Goal: Task Accomplishment & Management: Manage account settings

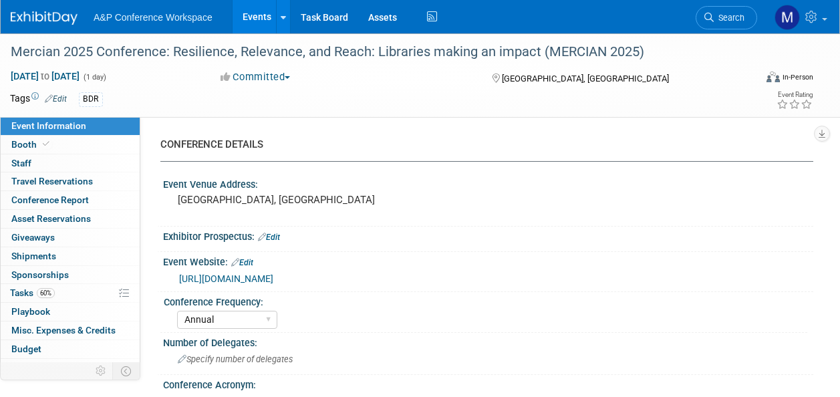
select select "Annual"
select select "Level 2"
select select "In-Person Booth"
select select "Libraries"
select select "Bloomsbury Digital Resources"
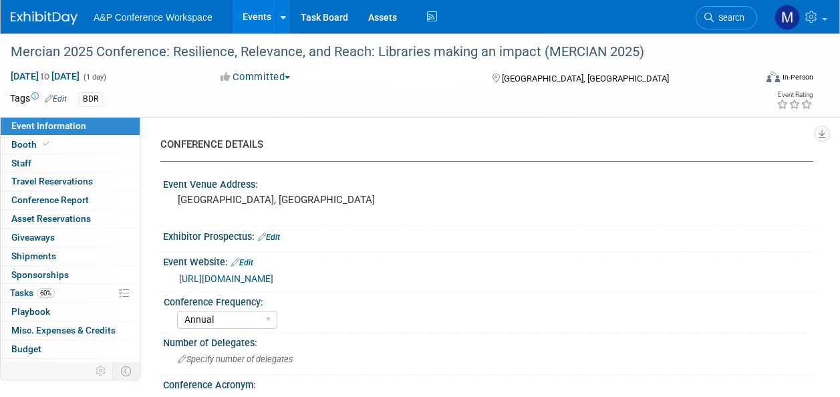
select select "[PERSON_NAME]"
select select "BDR Product Awareness and Trial Generation​"
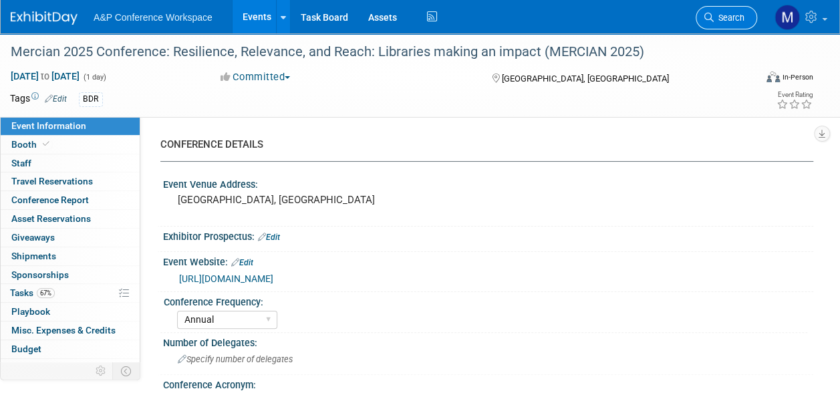
click at [738, 25] on link "Search" at bounding box center [725, 17] width 61 height 23
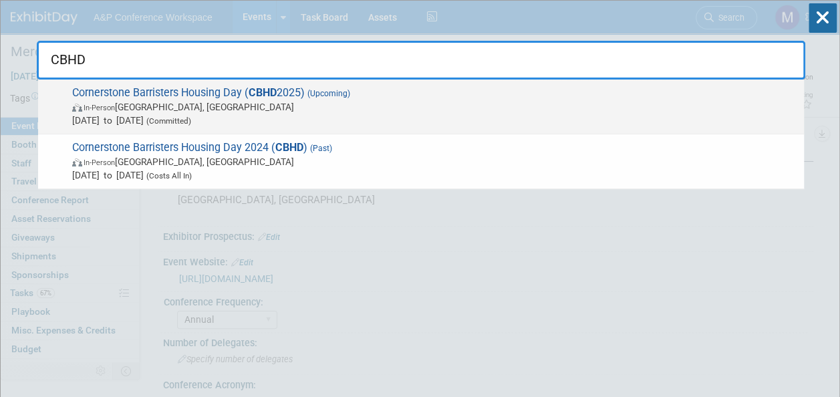
type input "CBHD"
click at [247, 88] on span "Cornerstone Barristers Housing Day ( CBHD 2025) (Upcoming) In-Person London, Un…" at bounding box center [432, 106] width 729 height 41
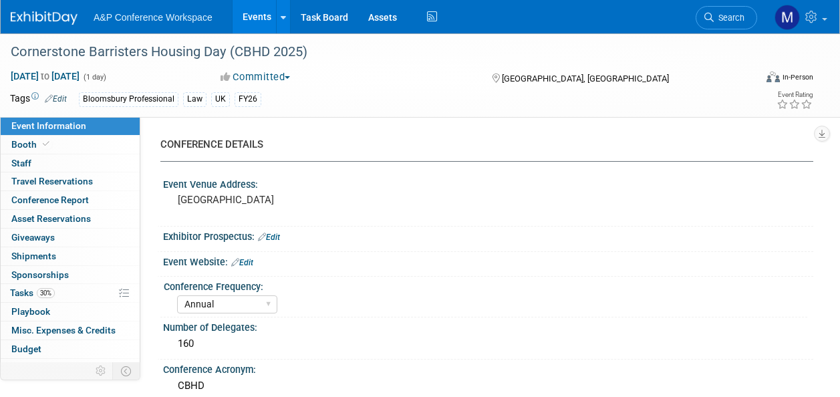
select select "Annual"
select select "Level 2"
select select "In-Person Booth"
select select "Law"
select select "Bloomsbury Professional"
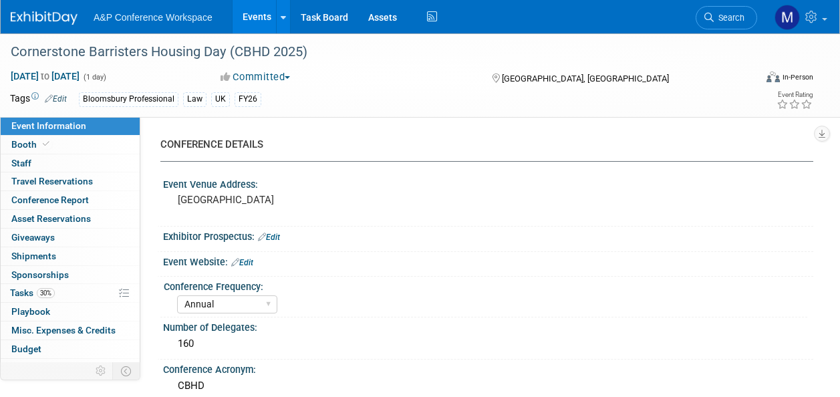
select select "[PERSON_NAME]"
select select "Brand/Subject Presence​"
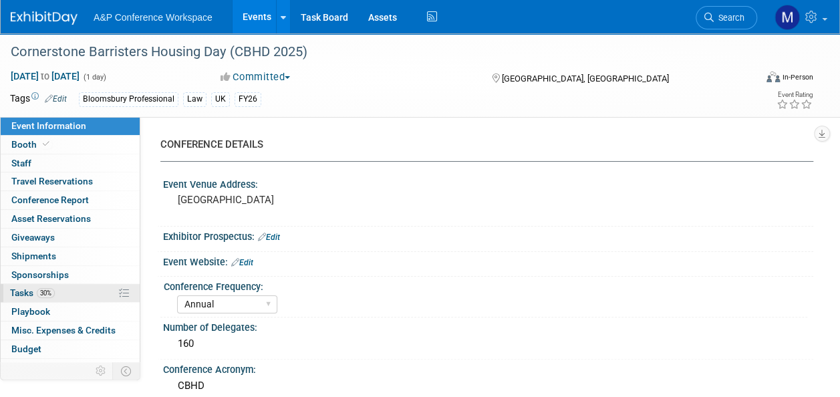
click at [86, 290] on link "30% Tasks 30%" at bounding box center [70, 293] width 139 height 18
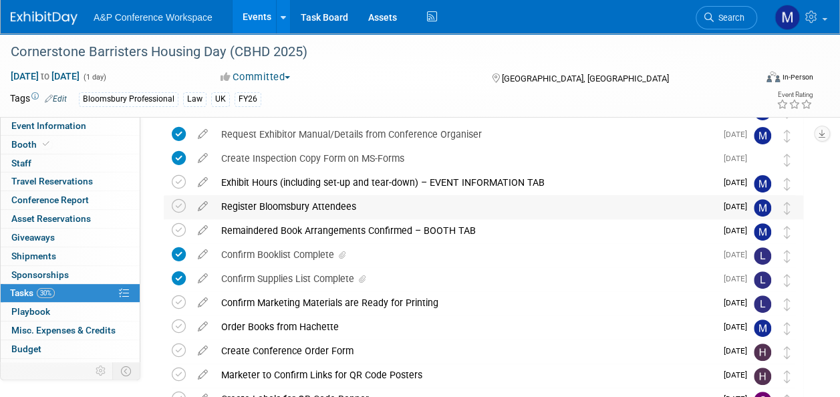
scroll to position [134, 0]
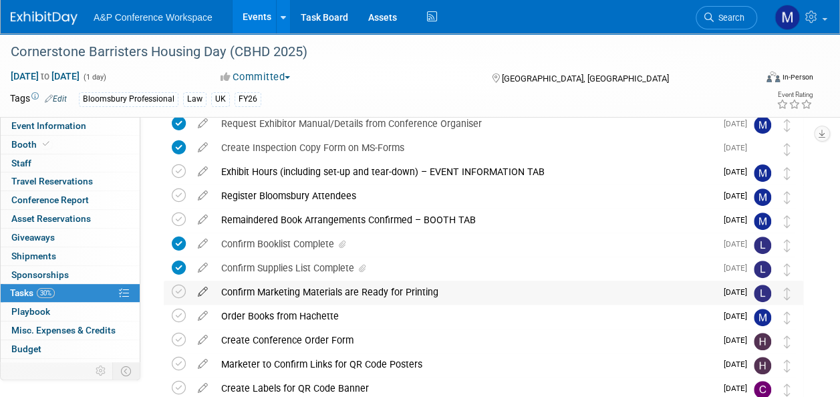
click at [202, 291] on icon at bounding box center [202, 289] width 23 height 17
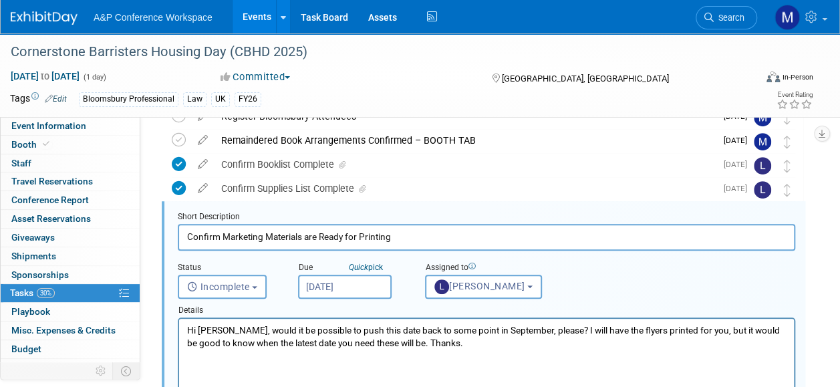
scroll to position [0, 0]
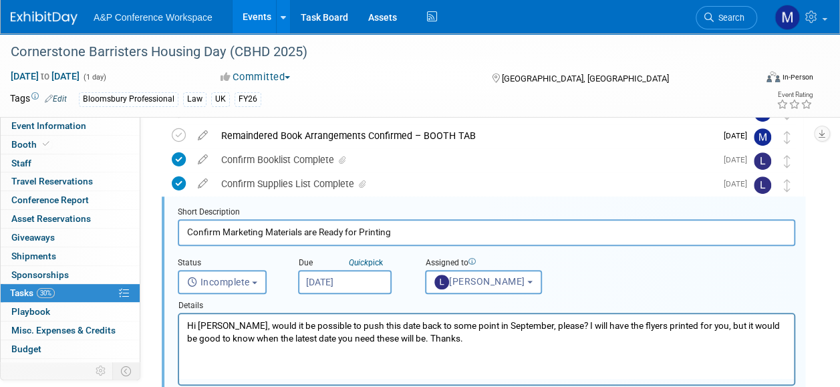
click at [372, 288] on input "[DATE]" at bounding box center [345, 282] width 94 height 24
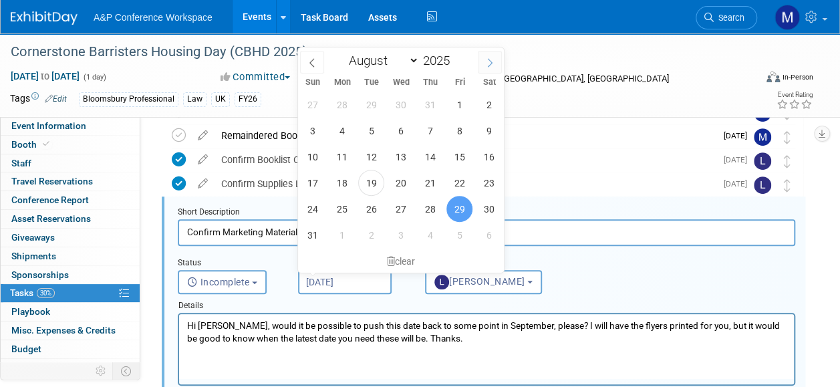
click at [497, 61] on span at bounding box center [490, 62] width 24 height 23
select select "8"
click at [456, 151] on span "19" at bounding box center [459, 157] width 26 height 26
type input "[DATE]"
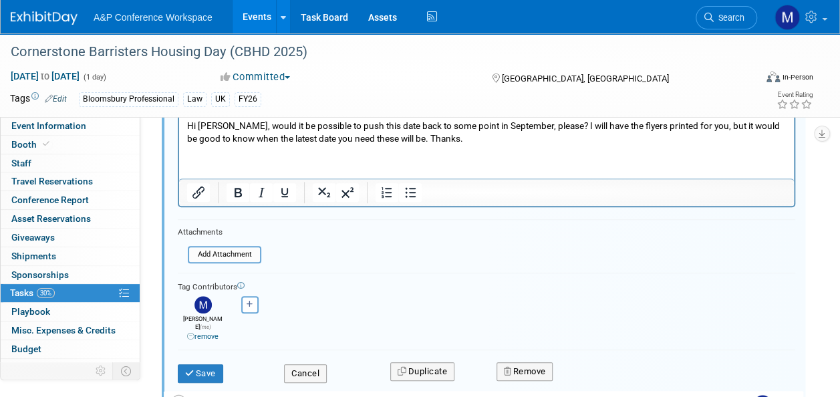
scroll to position [418, 0]
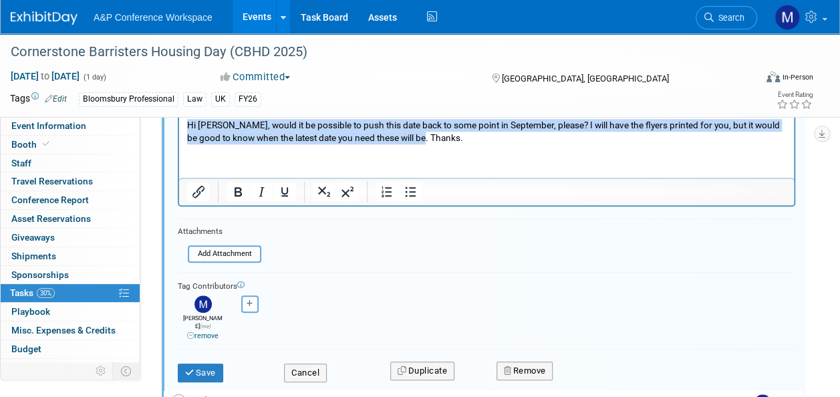
drag, startPoint x: 446, startPoint y: 141, endPoint x: 98, endPoint y: 117, distance: 348.2
click at [179, 117] on html "Hi [PERSON_NAME], would it be possible to push this date back to some point in …" at bounding box center [486, 129] width 615 height 31
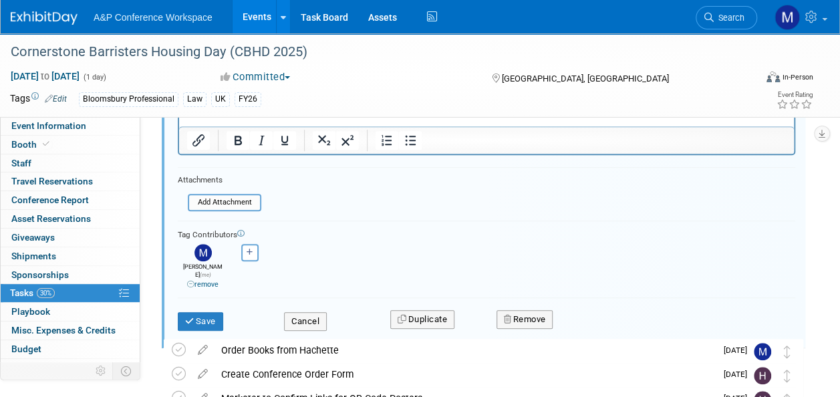
scroll to position [485, 0]
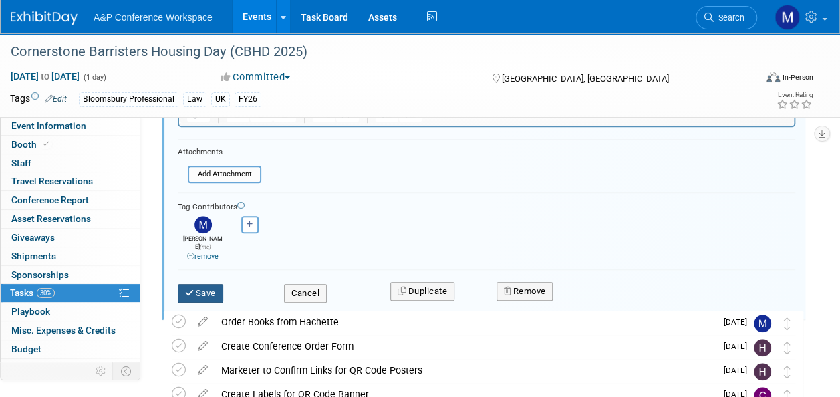
click at [218, 284] on button "Save" at bounding box center [200, 293] width 45 height 19
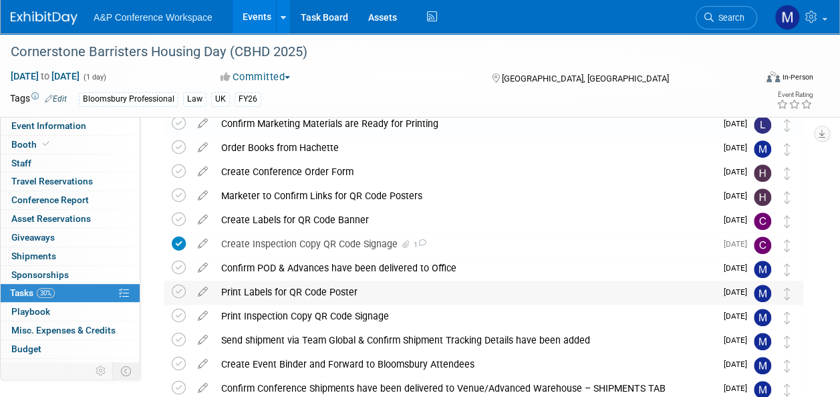
scroll to position [285, 0]
